Goal: Task Accomplishment & Management: Manage account settings

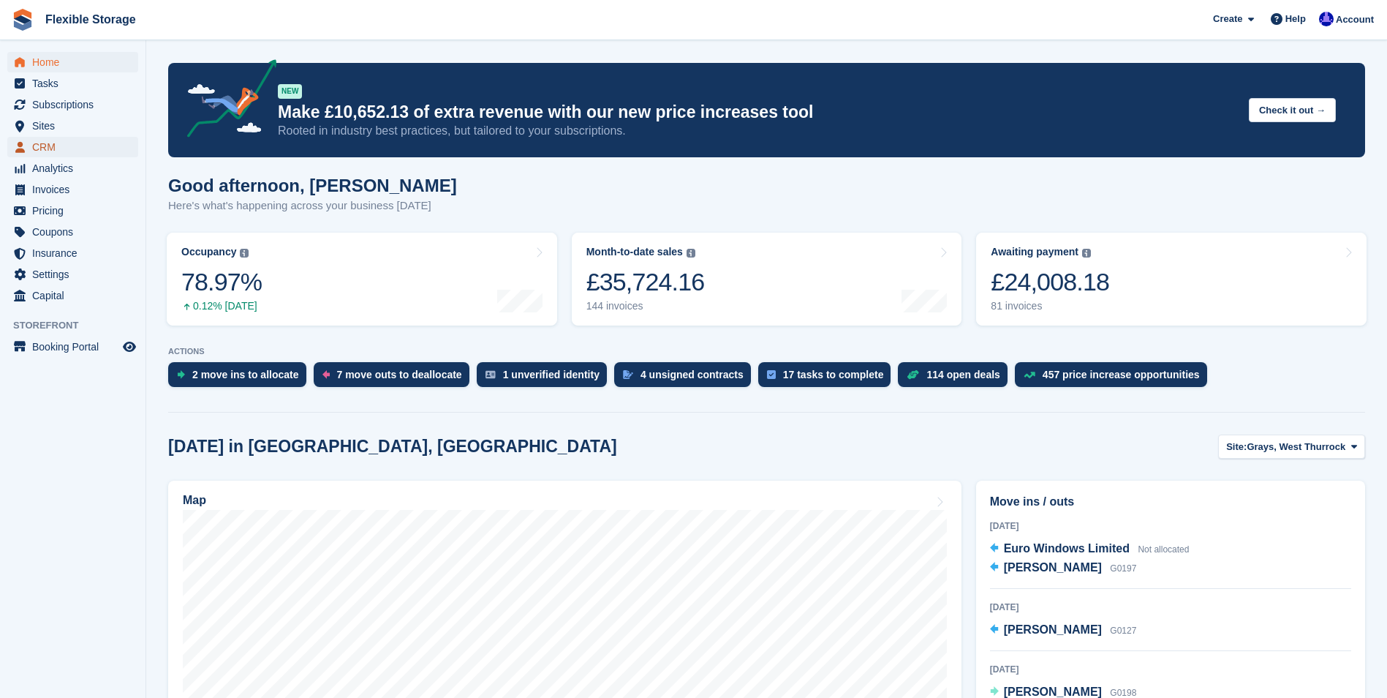
click at [47, 147] on span "CRM" at bounding box center [76, 147] width 88 height 20
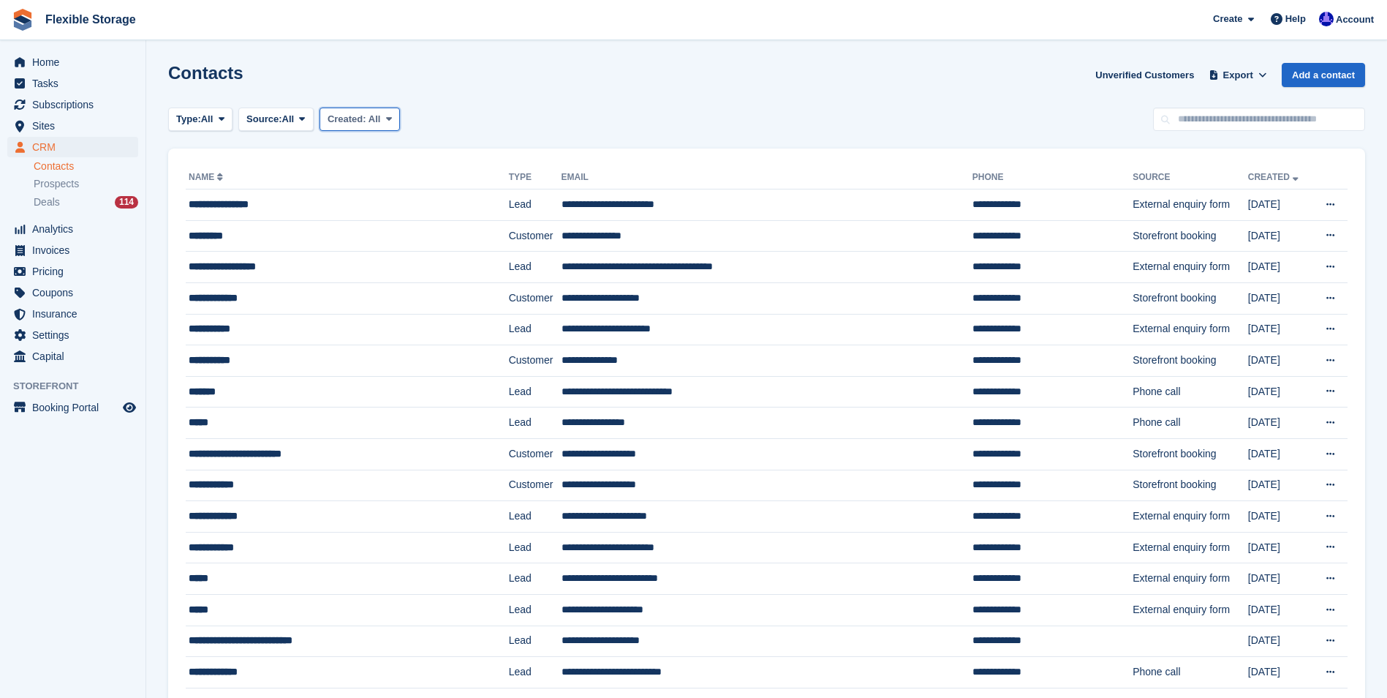
click at [366, 117] on span "Created:" at bounding box center [347, 118] width 39 height 11
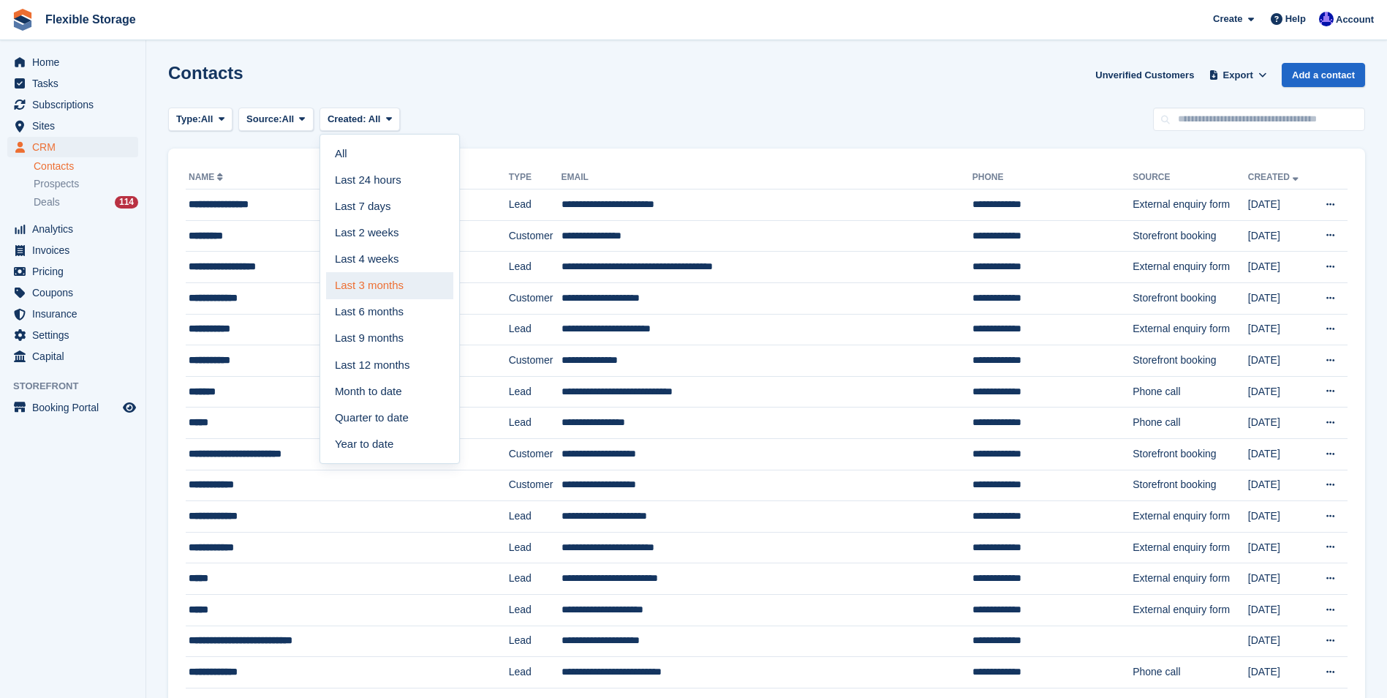
click at [411, 281] on link "Last 3 months" at bounding box center [389, 285] width 127 height 26
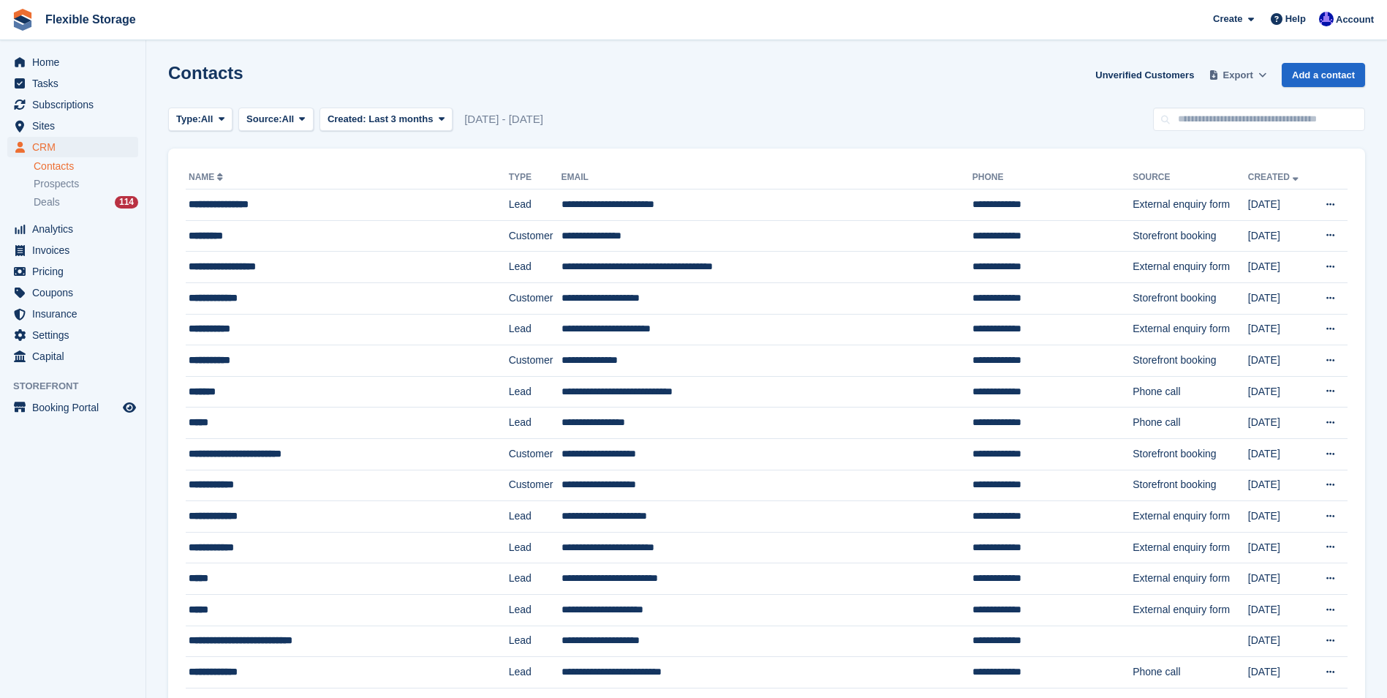
click at [1237, 74] on span "Export" at bounding box center [1238, 75] width 30 height 15
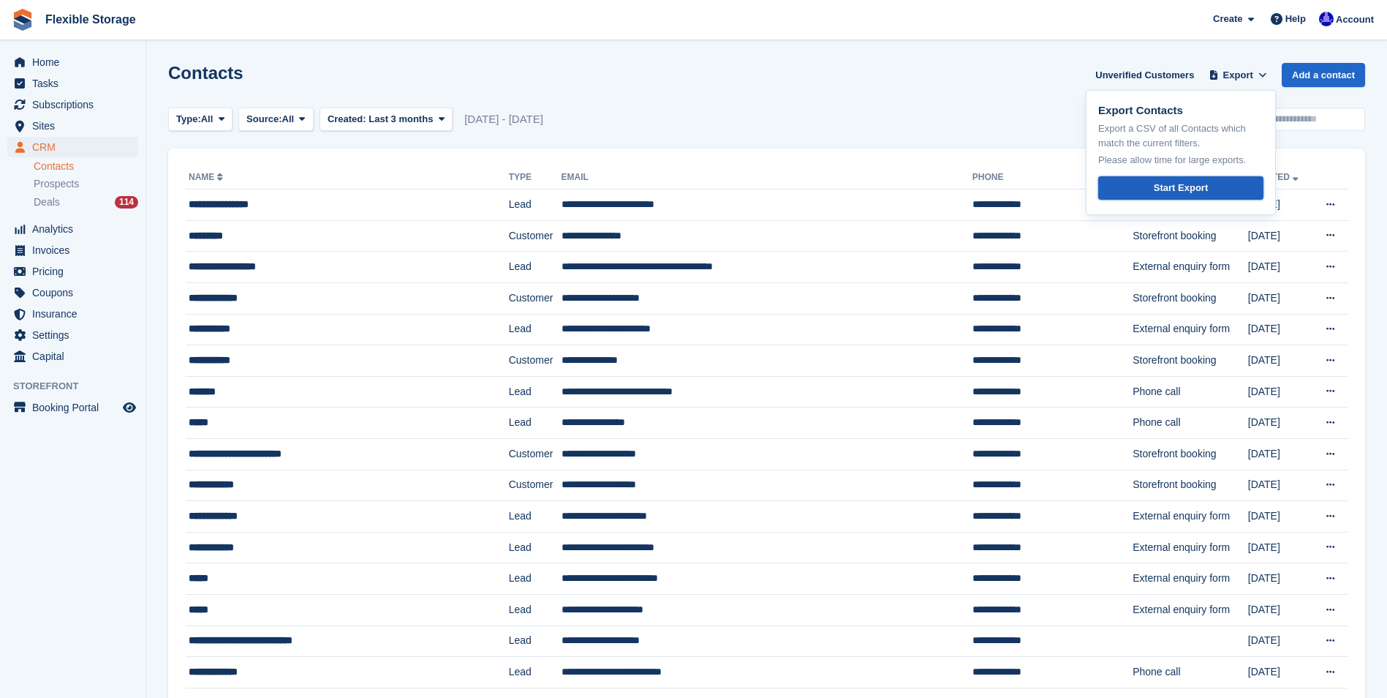
click at [1139, 189] on link "Start Export" at bounding box center [1180, 188] width 165 height 24
click at [942, 120] on div "Type: All All Lead Customer Source: All All Storefront Backoffice Pre-Opening i…" at bounding box center [766, 119] width 1197 height 24
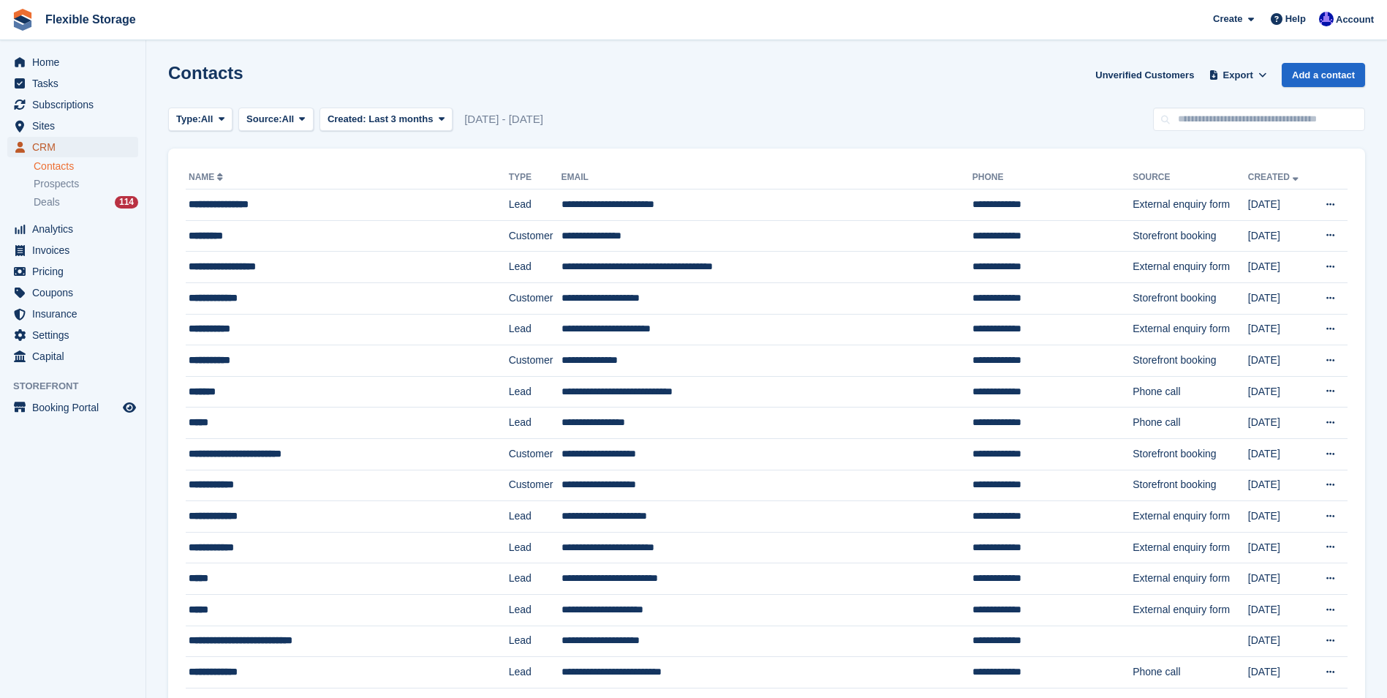
click at [42, 143] on span "CRM" at bounding box center [76, 147] width 88 height 20
click at [384, 124] on span at bounding box center [389, 119] width 12 height 12
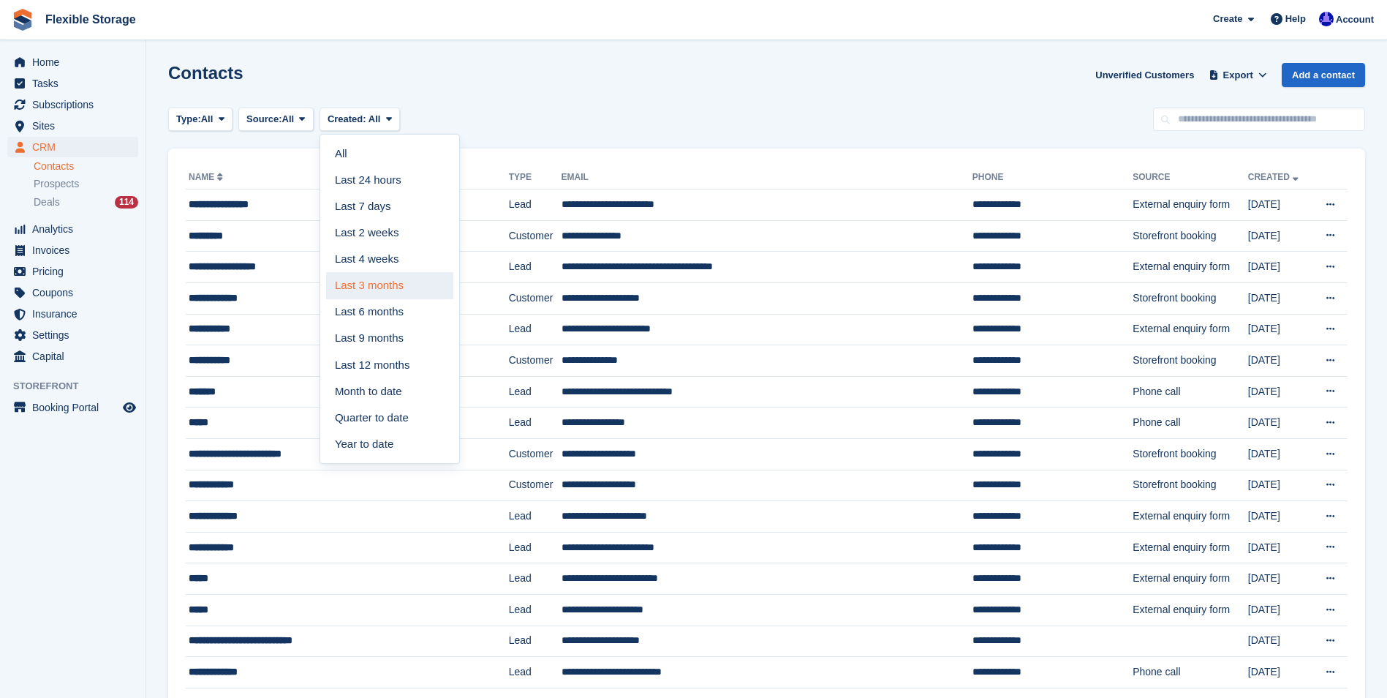
click at [358, 282] on link "Last 3 months" at bounding box center [389, 285] width 127 height 26
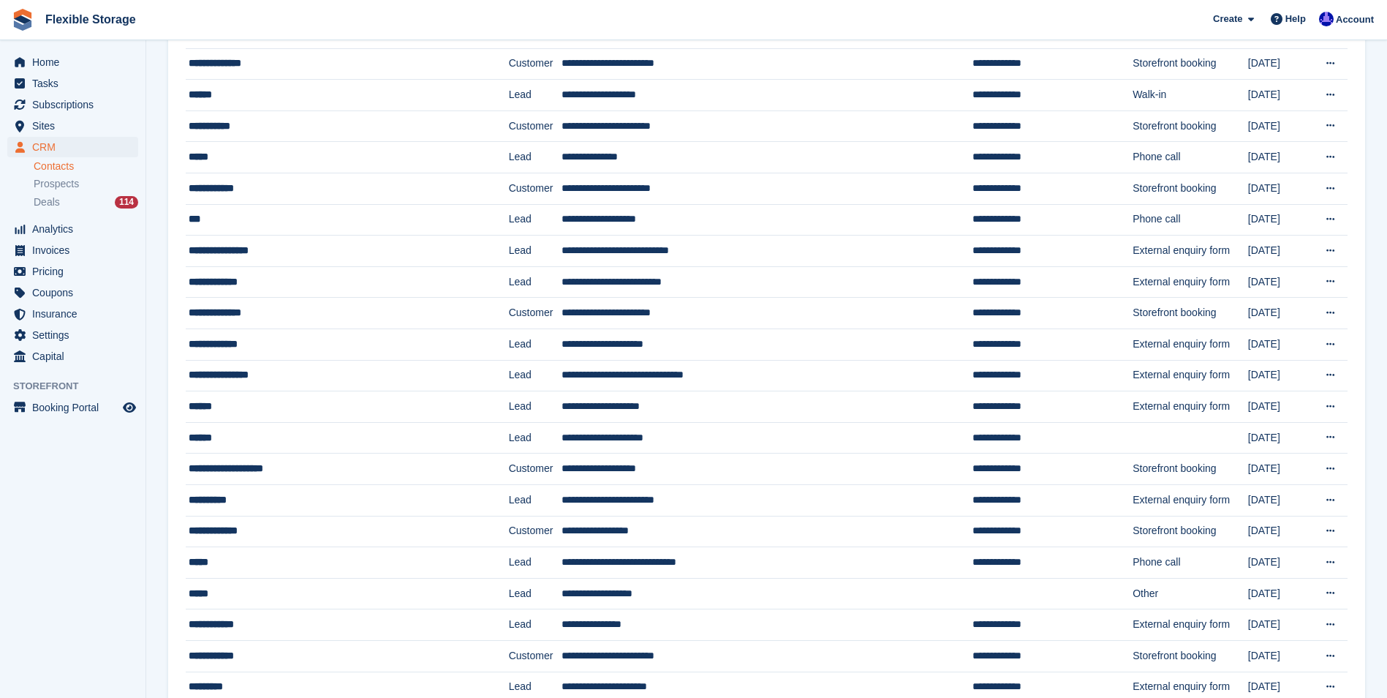
scroll to position [1122, 0]
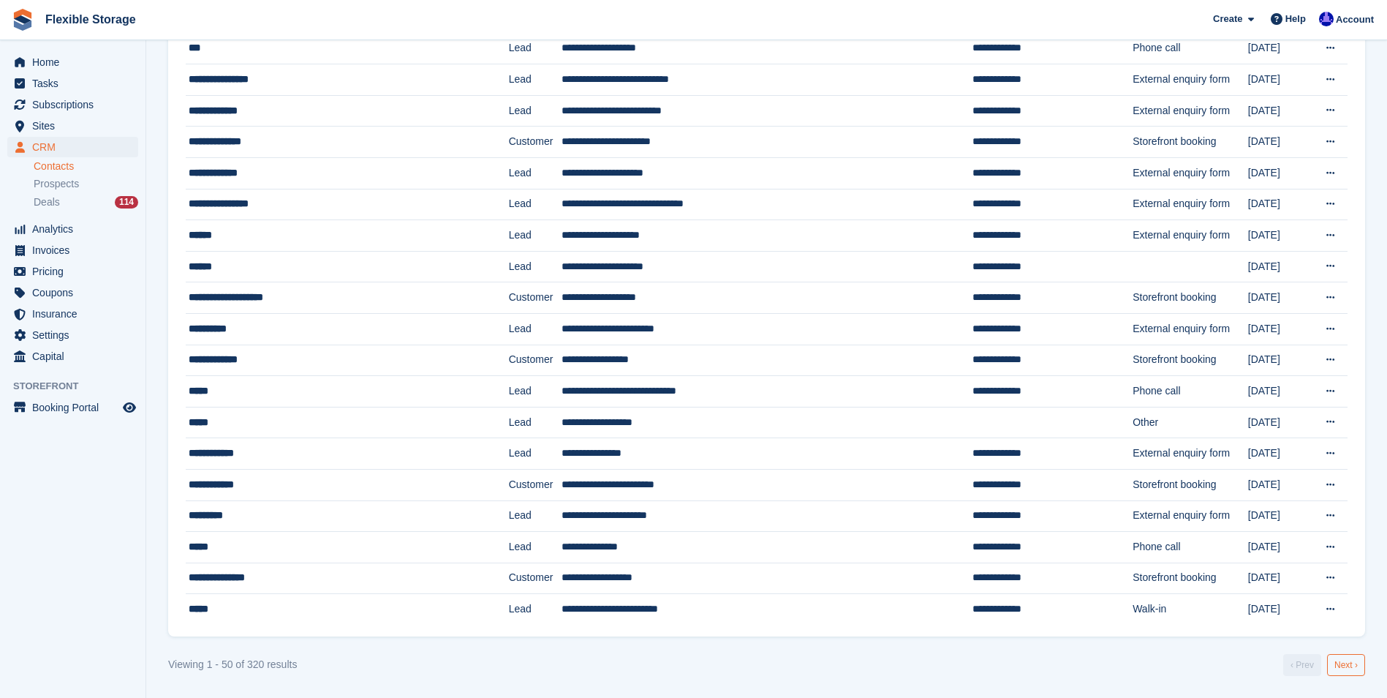
click at [1347, 660] on link "Next ›" at bounding box center [1346, 665] width 38 height 22
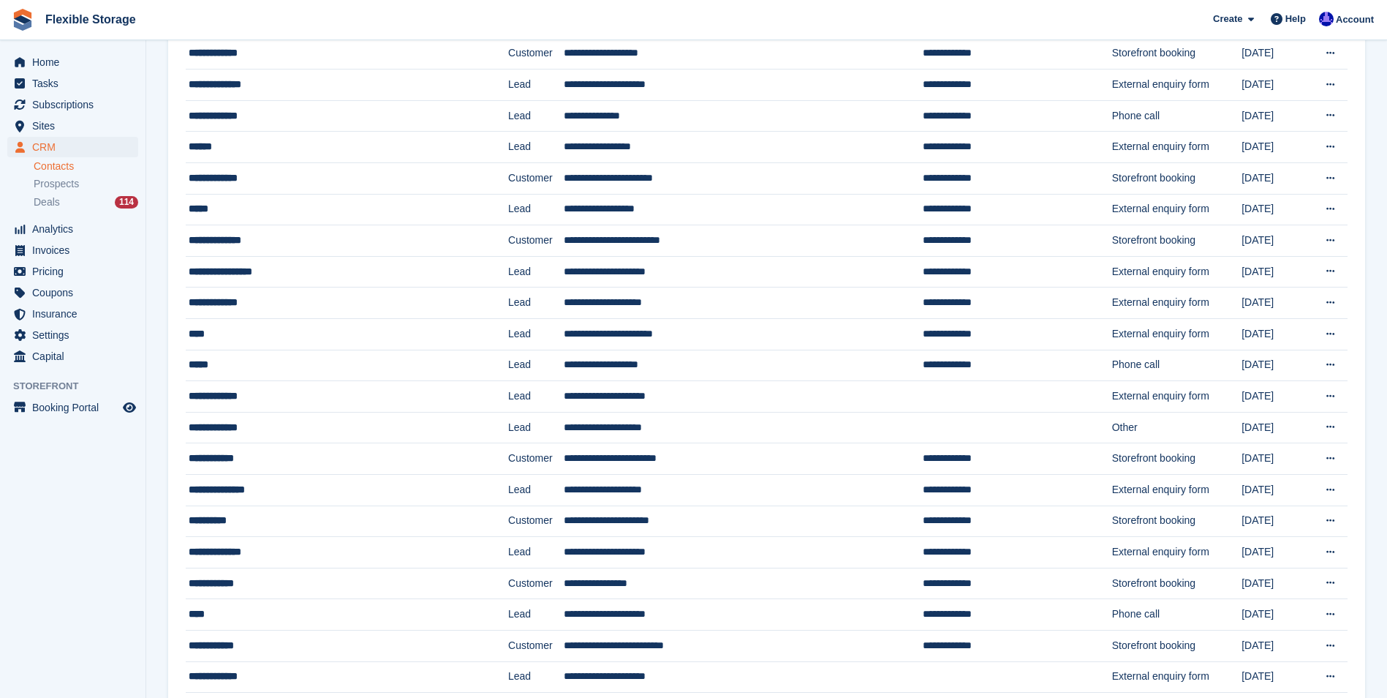
scroll to position [1122, 0]
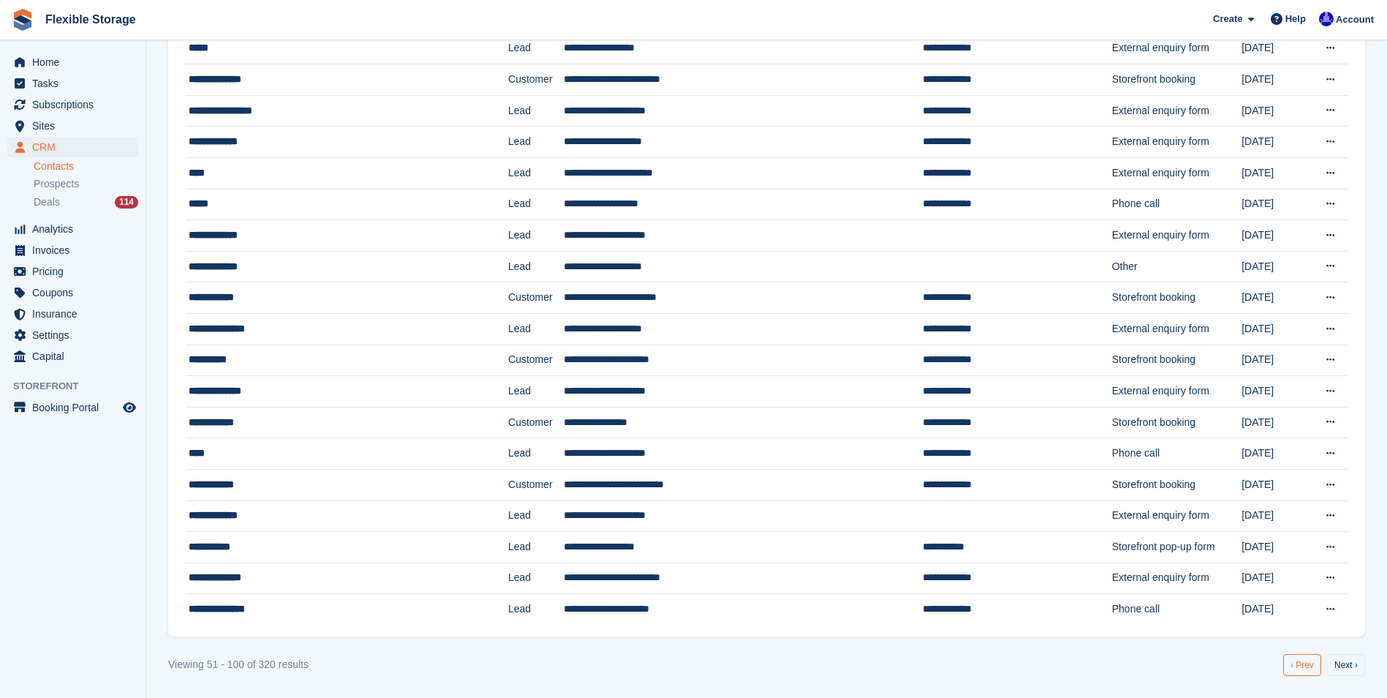
click at [1301, 662] on link "‹ Prev" at bounding box center [1302, 665] width 38 height 22
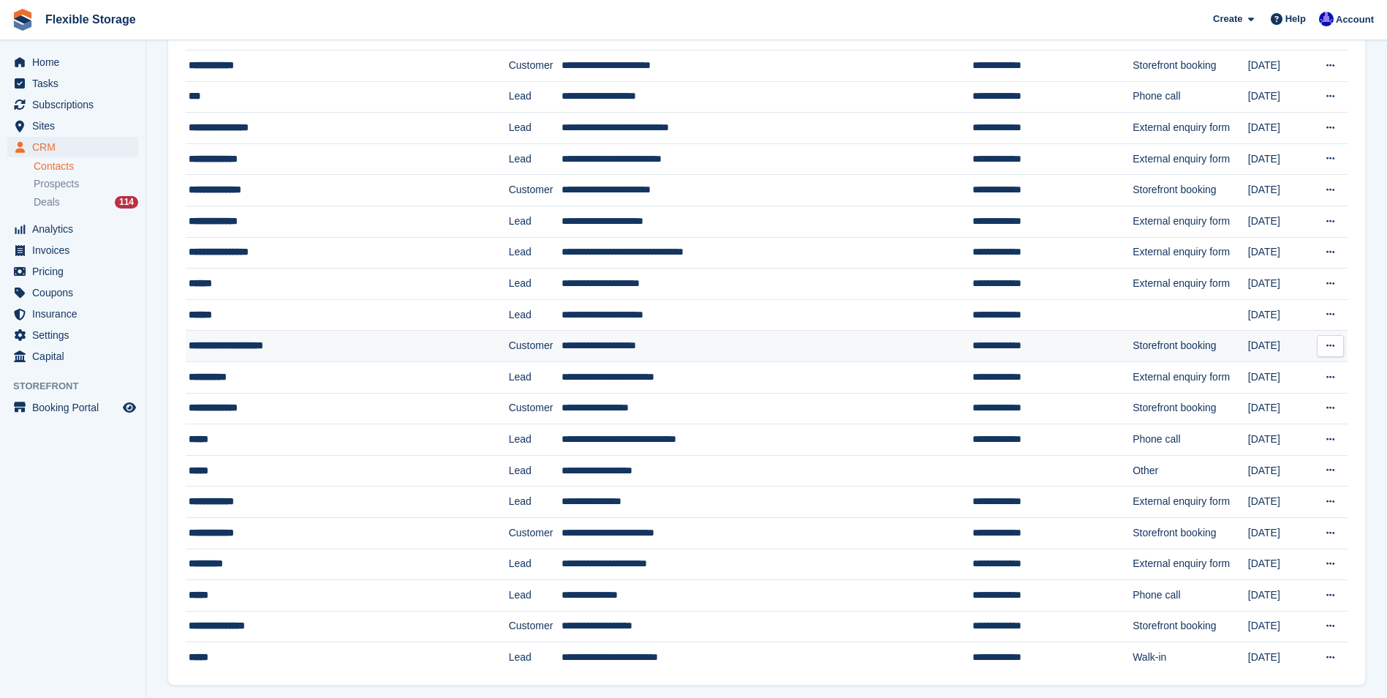
scroll to position [1097, 0]
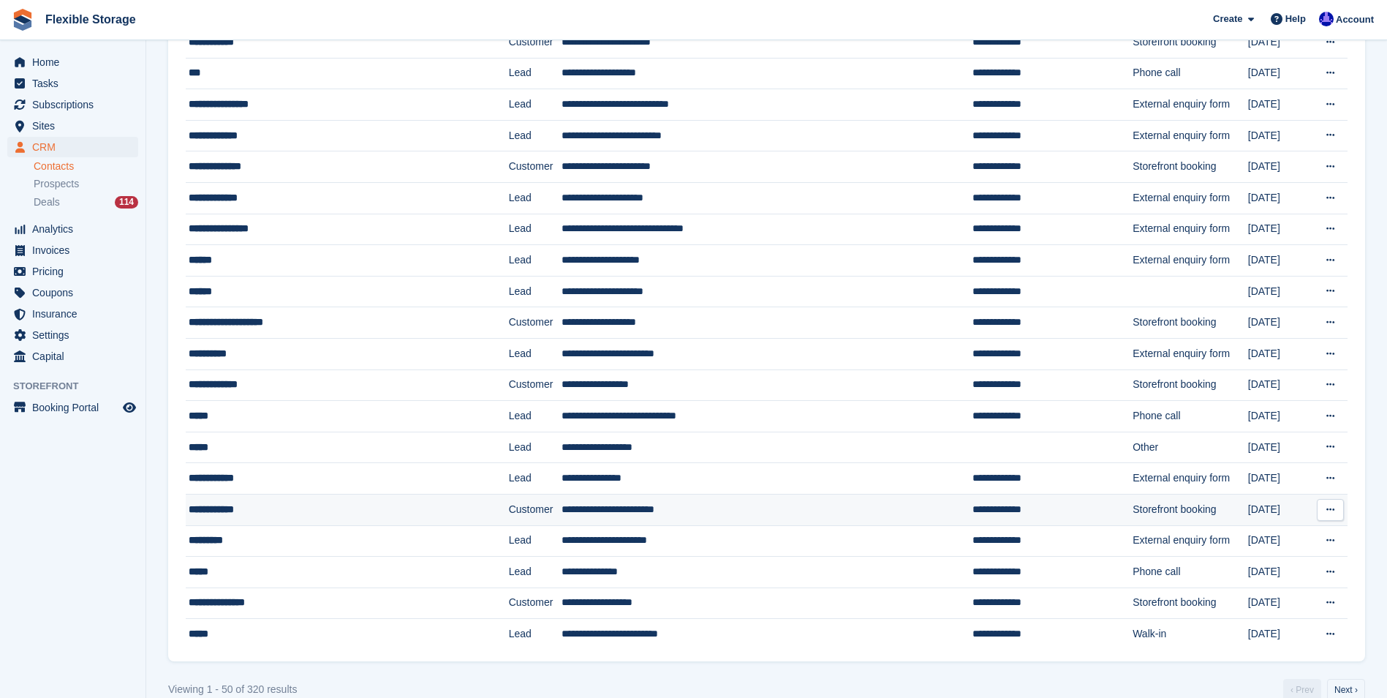
click at [572, 514] on td "**********" at bounding box center [767, 509] width 411 height 31
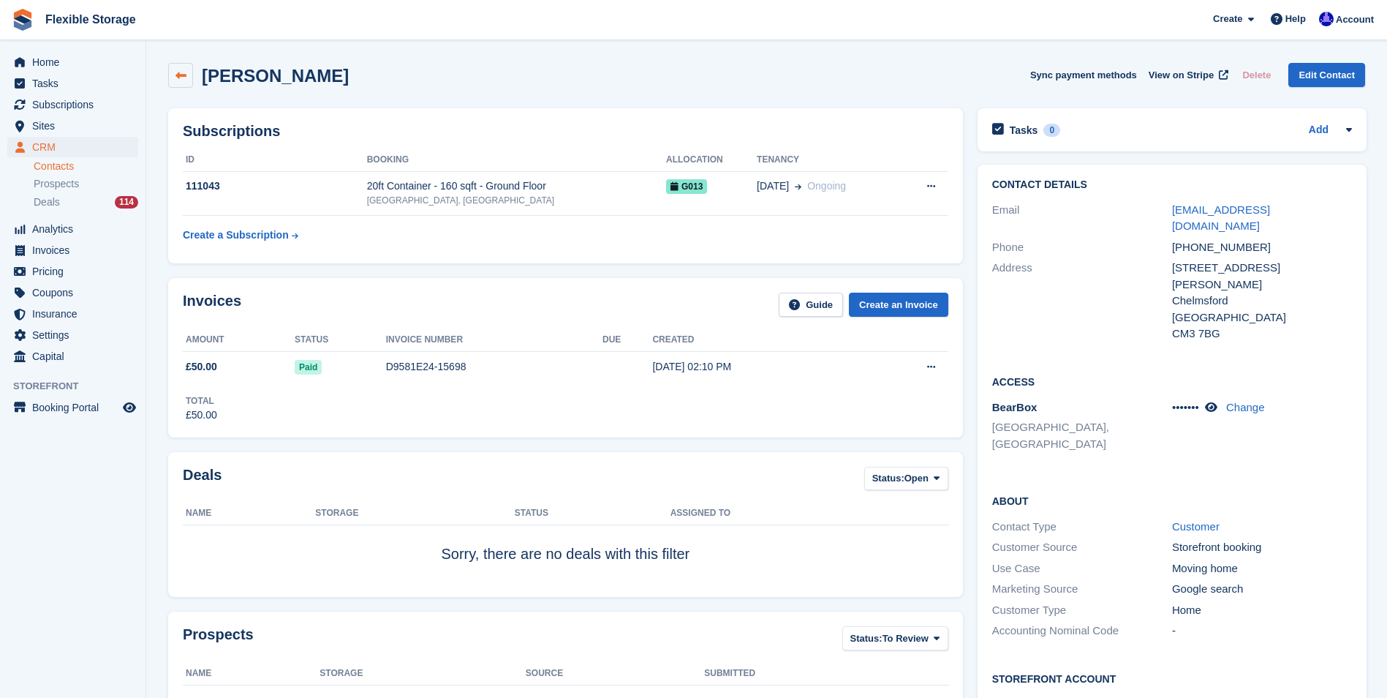
click at [175, 74] on icon at bounding box center [180, 75] width 11 height 11
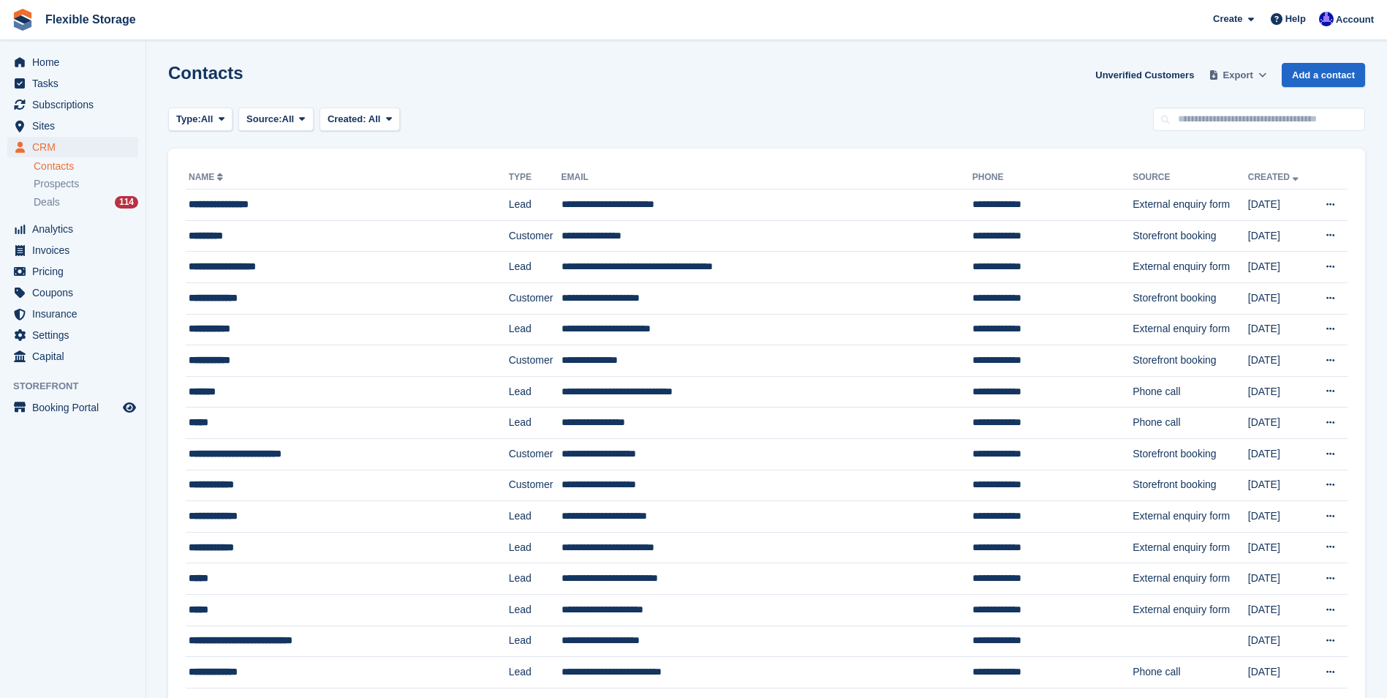
click at [1236, 80] on span "Export" at bounding box center [1238, 75] width 30 height 15
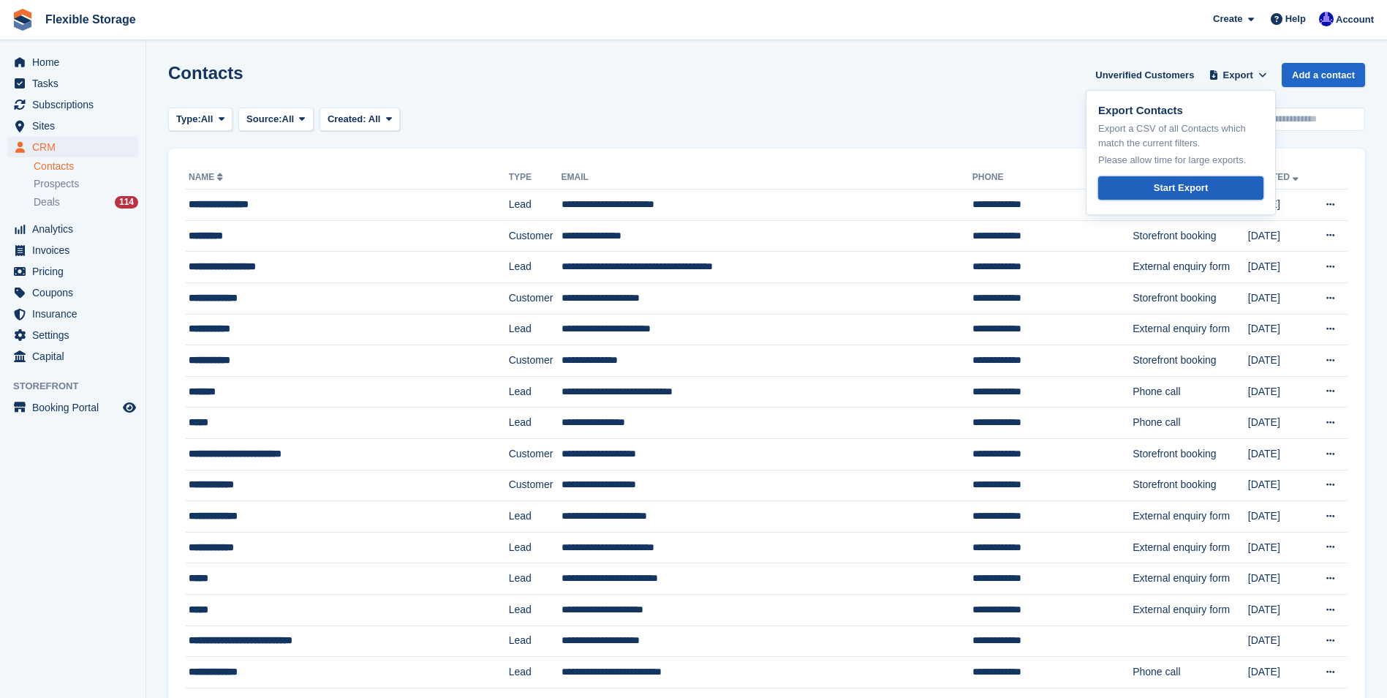
click at [1163, 190] on div "Start Export" at bounding box center [1181, 188] width 54 height 15
click at [369, 121] on span "All" at bounding box center [375, 118] width 12 height 11
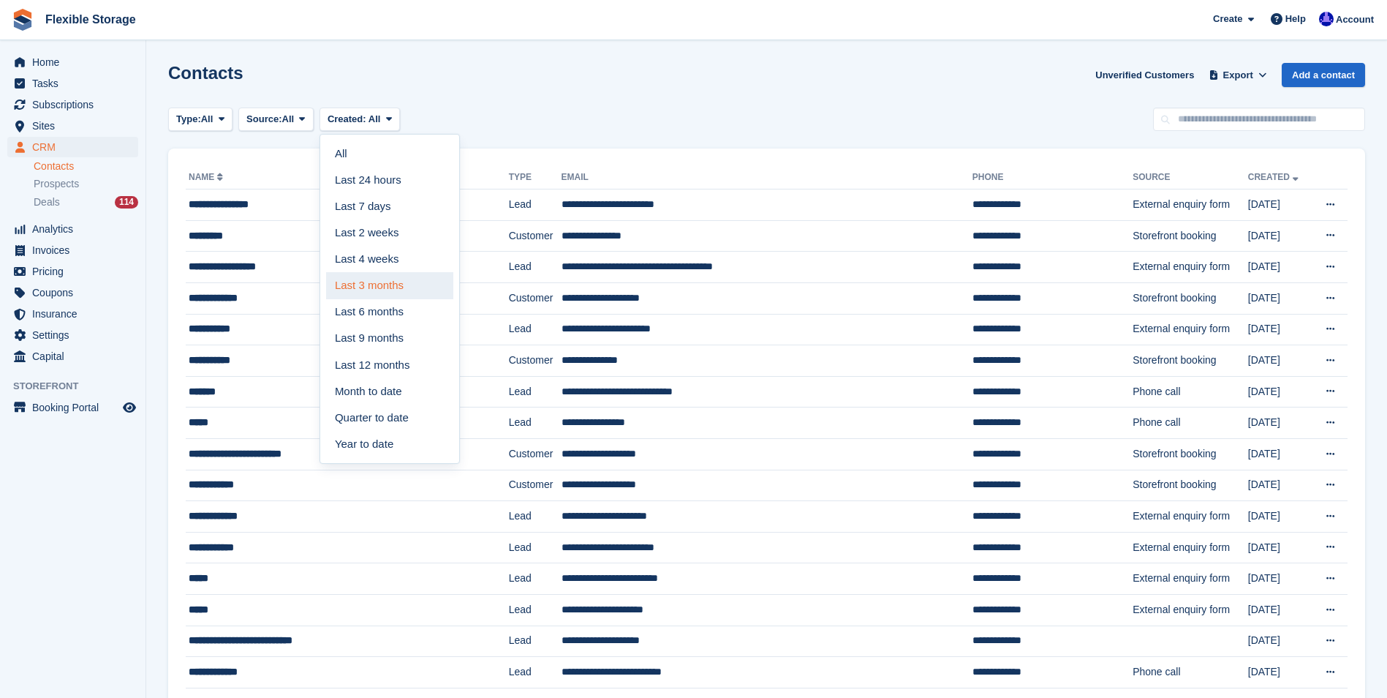
click at [377, 285] on link "Last 3 months" at bounding box center [389, 285] width 127 height 26
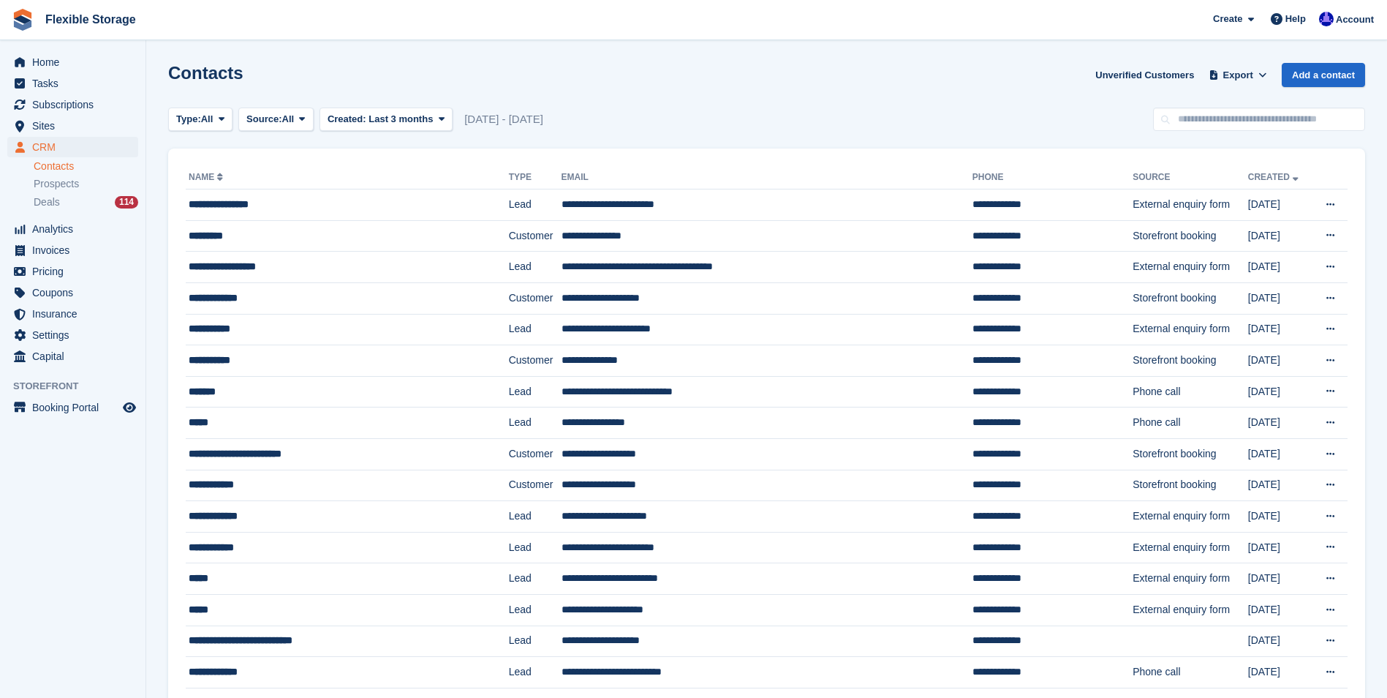
click at [496, 120] on span "1 Jul - 1 Oct" at bounding box center [503, 119] width 79 height 17
click at [1329, 202] on icon at bounding box center [1330, 205] width 8 height 10
click at [1253, 230] on p "Edit contact" at bounding box center [1273, 233] width 127 height 19
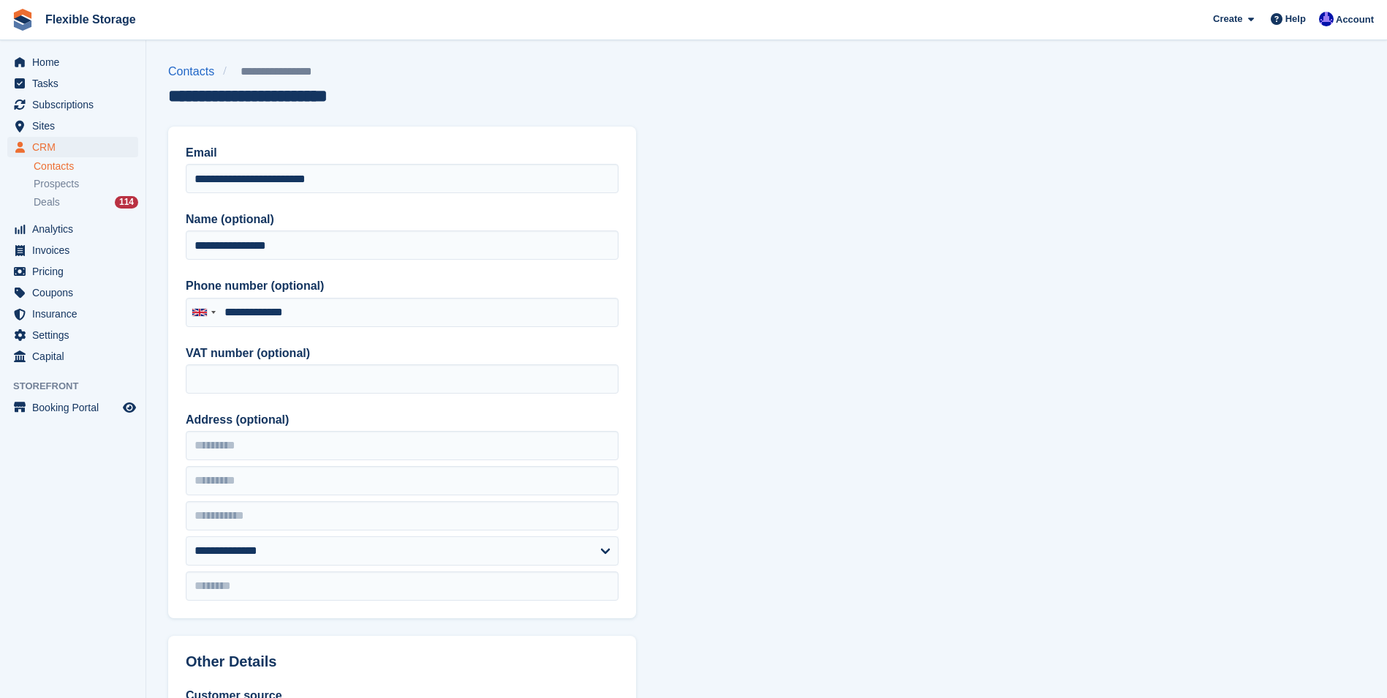
type input "**********"
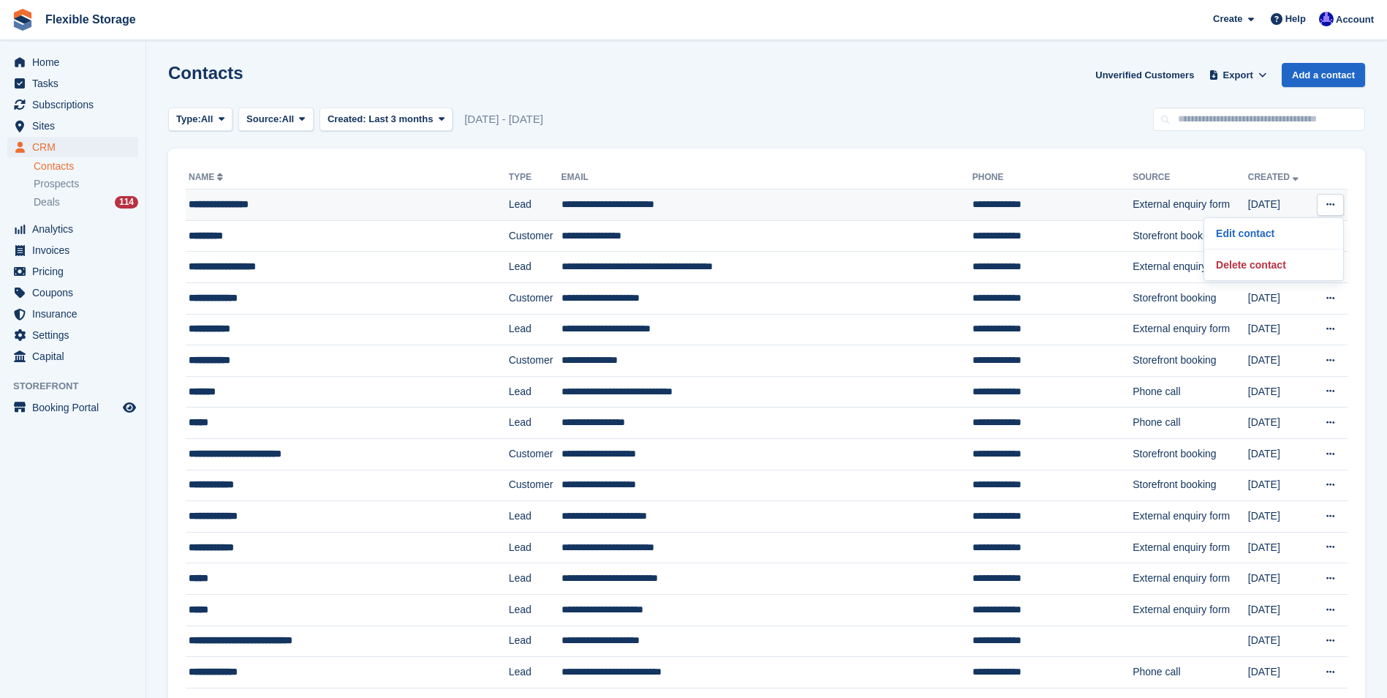
click at [282, 204] on div "**********" at bounding box center [324, 204] width 270 height 15
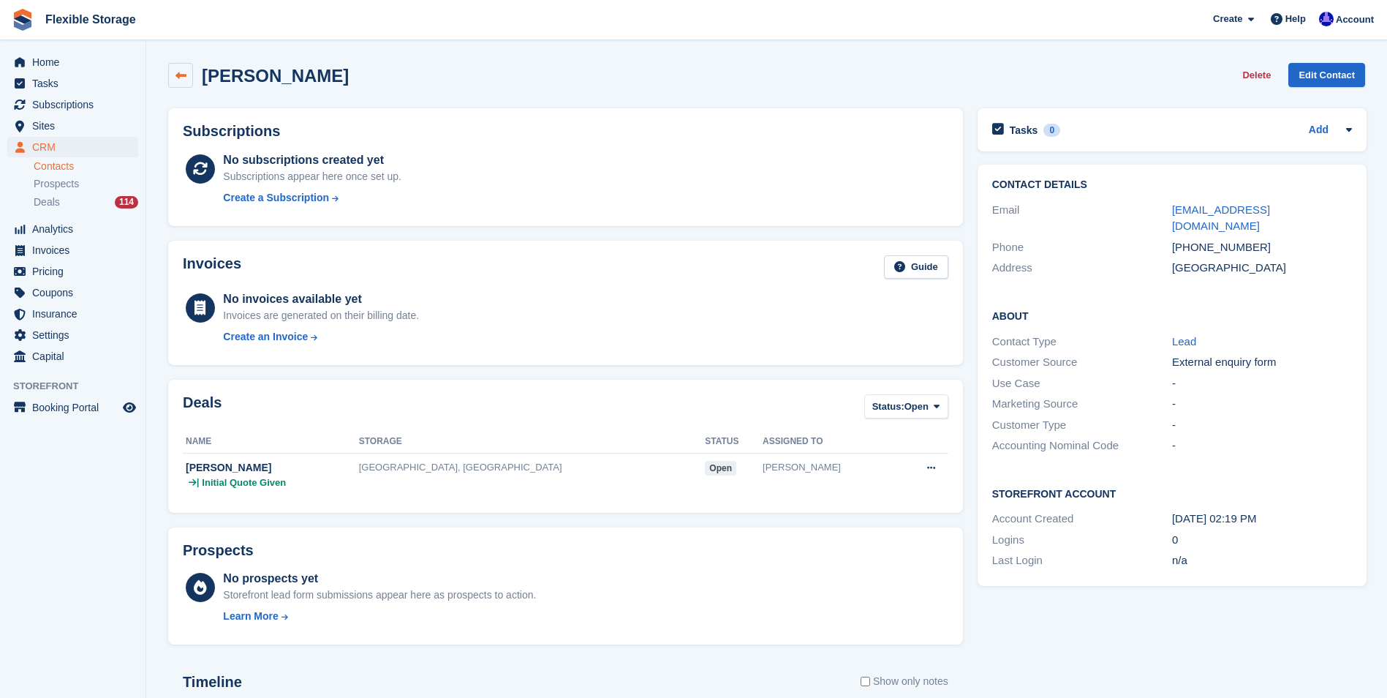
click at [186, 78] on icon at bounding box center [180, 75] width 11 height 11
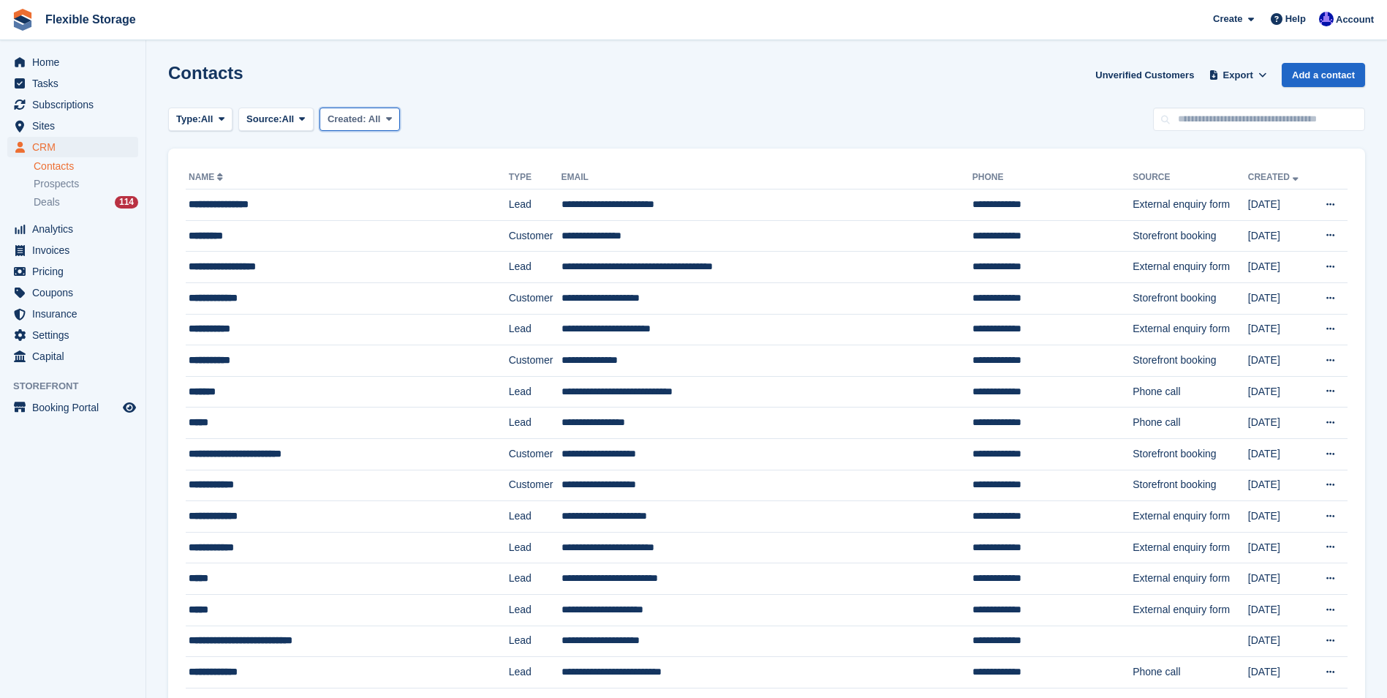
click at [375, 116] on span "All" at bounding box center [375, 118] width 12 height 11
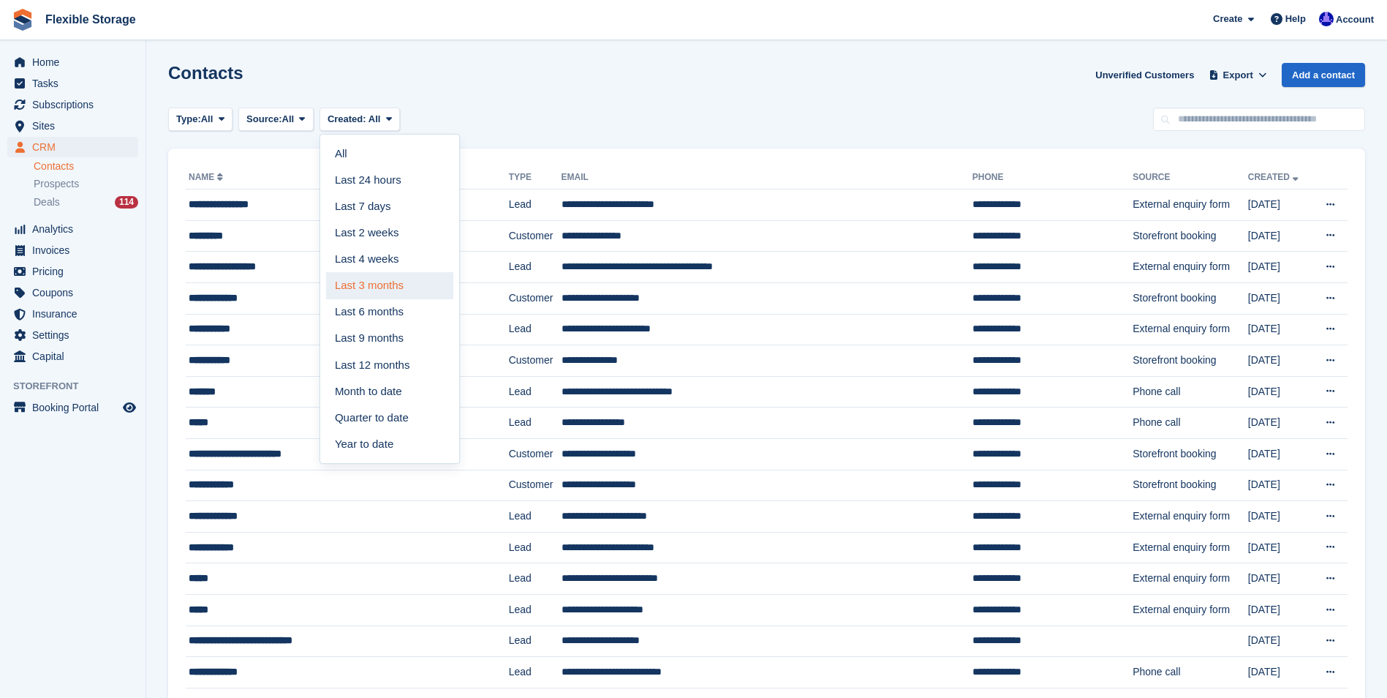
click at [371, 283] on link "Last 3 months" at bounding box center [389, 285] width 127 height 26
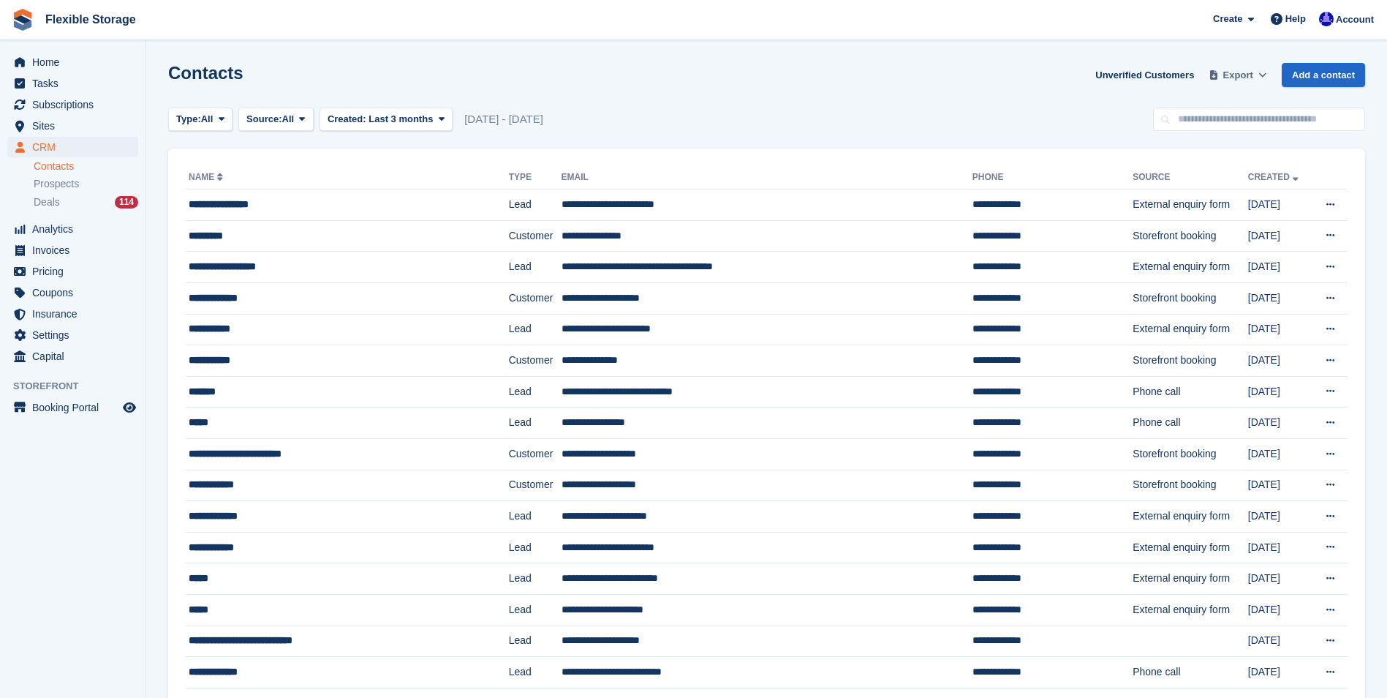
click at [1249, 74] on span "Export" at bounding box center [1238, 75] width 30 height 15
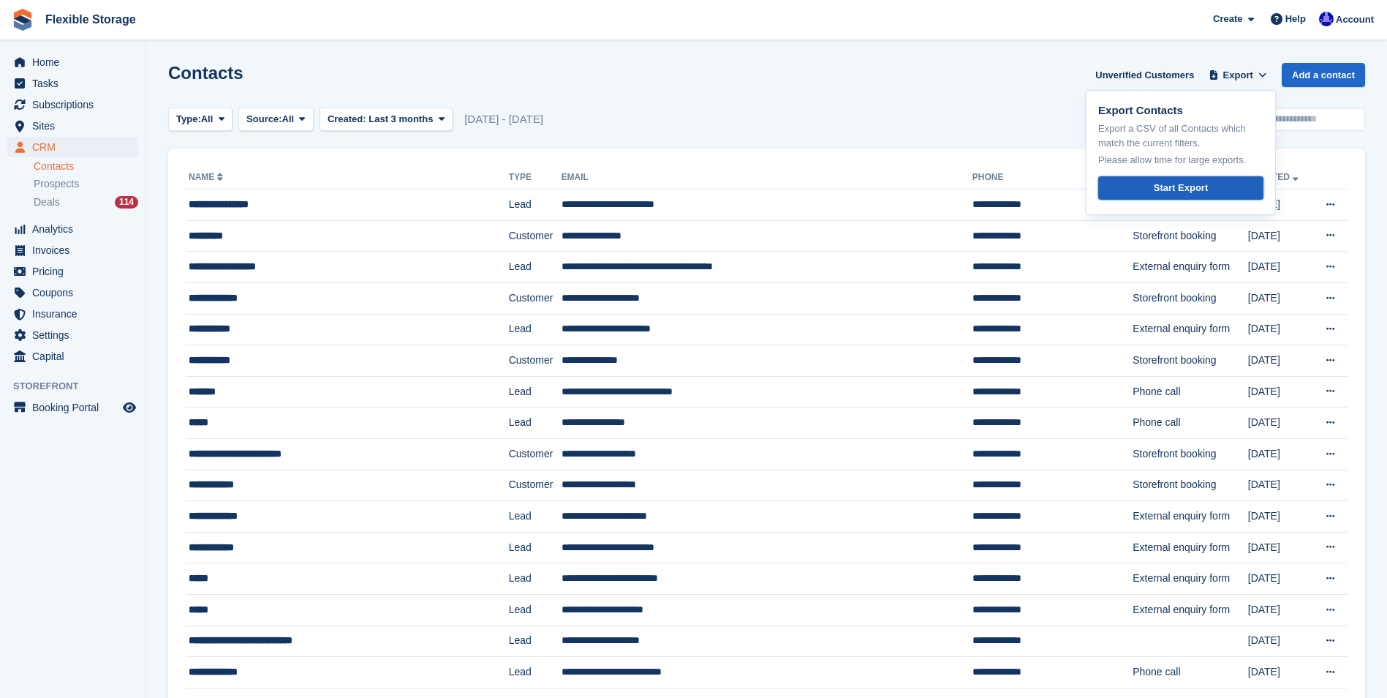
click at [1141, 184] on link "Start Export" at bounding box center [1180, 188] width 165 height 24
click at [899, 80] on div "Contacts Unverified Customers Export Export Contacts Export a CSV of all Contac…" at bounding box center [766, 84] width 1197 height 42
